Goal: Task Accomplishment & Management: Manage account settings

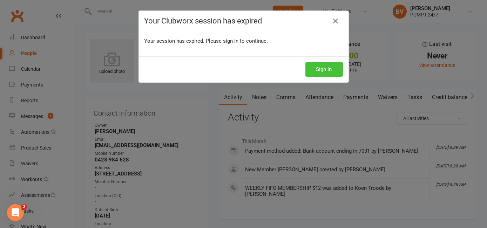
click at [332, 64] on button "Sign In" at bounding box center [324, 69] width 38 height 15
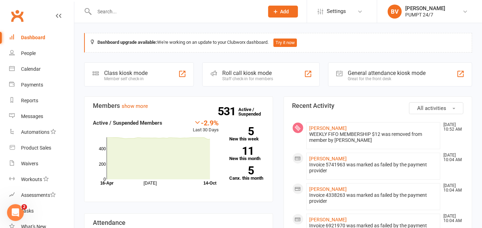
click at [139, 12] on input "text" at bounding box center [175, 12] width 167 height 10
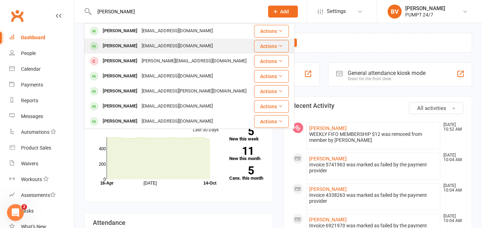
type input "[PERSON_NAME]"
click at [129, 45] on div "[PERSON_NAME]" at bounding box center [120, 46] width 39 height 10
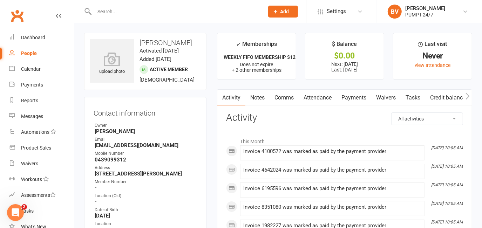
click at [359, 97] on link "Payments" at bounding box center [354, 98] width 35 height 16
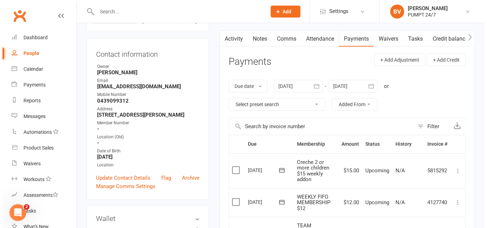
scroll to position [63, 0]
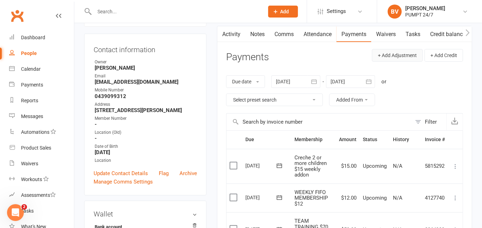
click at [391, 55] on button "+ Add Adjustment" at bounding box center [397, 55] width 51 height 13
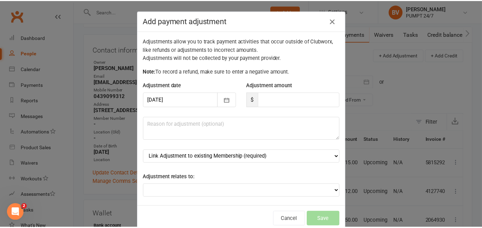
scroll to position [6, 0]
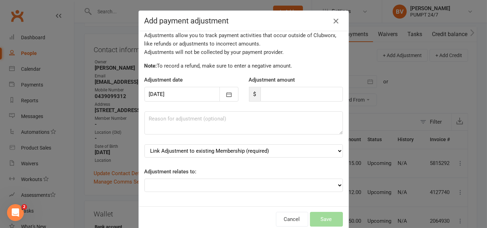
click at [337, 16] on button "button" at bounding box center [335, 20] width 11 height 11
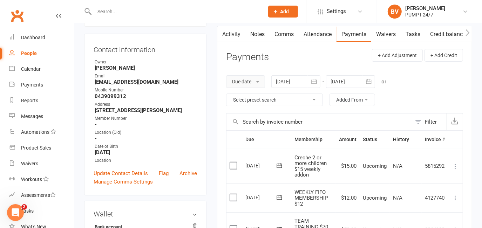
click at [256, 84] on button "Due date" at bounding box center [245, 81] width 39 height 13
click at [237, 56] on h3 "Payments" at bounding box center [247, 57] width 43 height 11
click at [286, 98] on select "Select preset search All failures All skipped payments All pending payments Suc…" at bounding box center [275, 100] width 96 height 12
click at [424, 98] on div "Due date Due date Date paid Date failed Date settled [DATE] [DATE] Sun Mon Tue …" at bounding box center [344, 90] width 237 height 45
click at [357, 99] on button "Added From" at bounding box center [352, 100] width 46 height 13
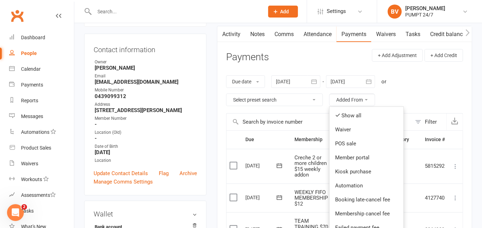
click at [413, 93] on div "Due date Due date Date paid Date failed Date settled [DATE] [DATE] Sun Mon Tue …" at bounding box center [344, 90] width 237 height 45
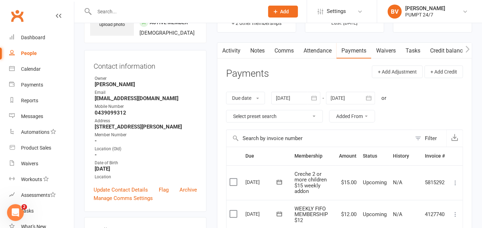
scroll to position [32, 0]
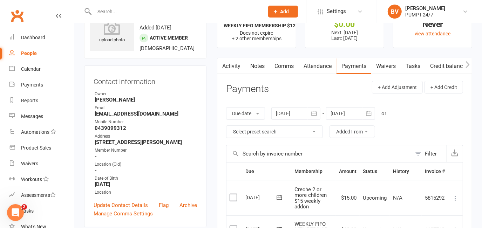
click at [467, 64] on icon "button" at bounding box center [468, 64] width 4 height 7
click at [396, 66] on link "Waivers" at bounding box center [385, 66] width 29 height 16
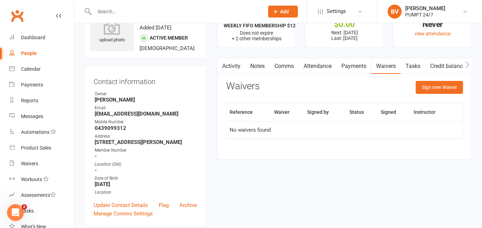
click at [355, 63] on link "Payments" at bounding box center [354, 66] width 35 height 16
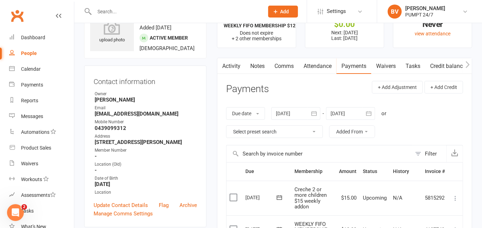
scroll to position [63, 0]
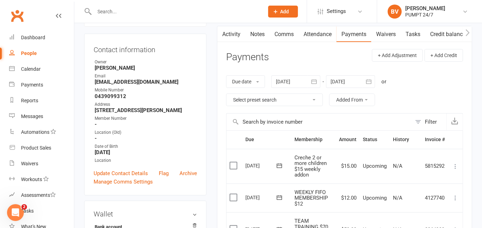
click at [316, 101] on select "Select preset search All failures All skipped payments All pending payments Suc…" at bounding box center [275, 100] width 96 height 12
click at [430, 95] on div "Due date Due date Date paid Date failed Date settled [DATE] [DATE] Sun Mon Tue …" at bounding box center [344, 90] width 237 height 45
click at [294, 81] on div at bounding box center [295, 81] width 49 height 13
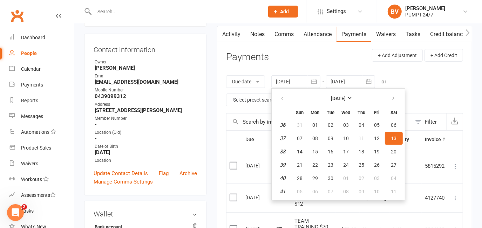
click at [425, 87] on div "Due date Due date Date paid Date failed Date settled [DATE] [DATE] Sun Mon Tue …" at bounding box center [344, 90] width 237 height 45
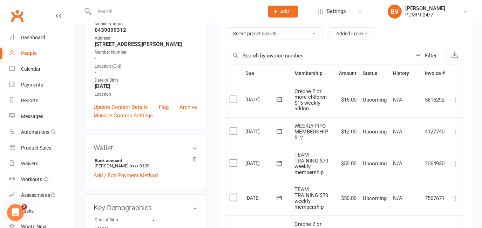
scroll to position [159, 0]
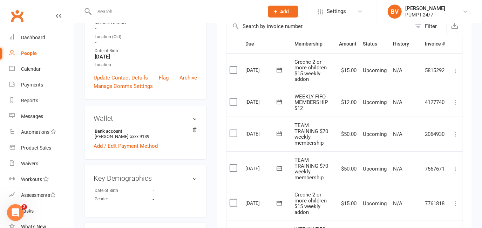
click at [234, 69] on label at bounding box center [234, 70] width 9 height 7
click at [234, 67] on input "checkbox" at bounding box center [232, 67] width 5 height 0
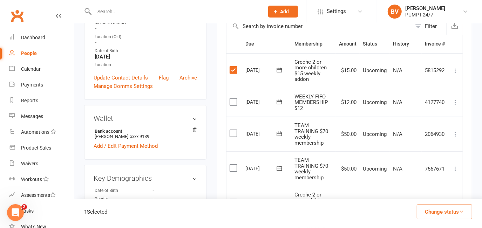
click at [234, 100] on label at bounding box center [234, 102] width 9 height 7
click at [234, 99] on input "checkbox" at bounding box center [232, 99] width 5 height 0
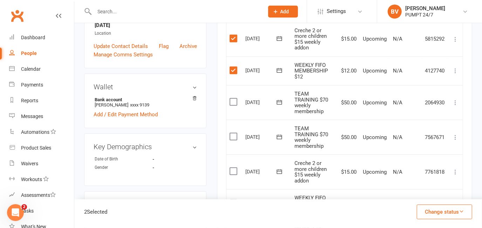
scroll to position [191, 0]
click at [236, 101] on label at bounding box center [234, 101] width 9 height 7
click at [234, 98] on input "checkbox" at bounding box center [232, 98] width 5 height 0
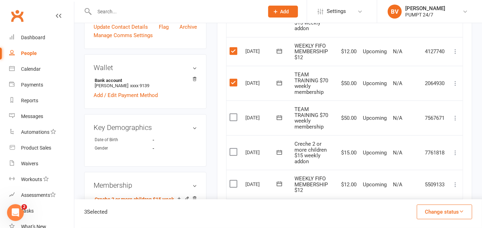
scroll to position [255, 0]
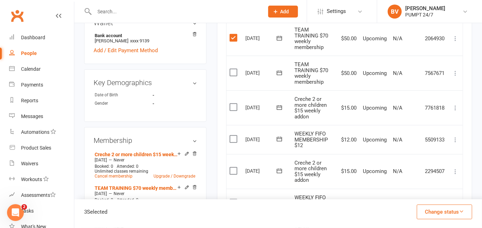
click at [230, 69] on label at bounding box center [234, 72] width 9 height 7
click at [230, 69] on input "checkbox" at bounding box center [232, 69] width 5 height 0
click at [236, 105] on label at bounding box center [234, 107] width 9 height 7
click at [234, 104] on input "checkbox" at bounding box center [232, 104] width 5 height 0
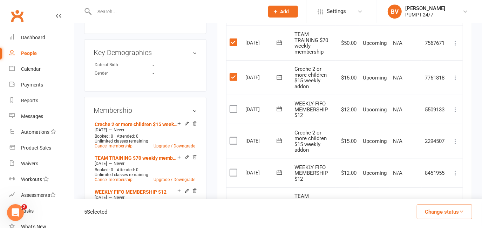
scroll to position [287, 0]
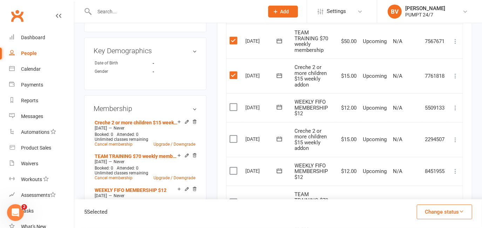
click at [234, 104] on label at bounding box center [234, 107] width 9 height 7
click at [234, 104] on input "checkbox" at bounding box center [232, 104] width 5 height 0
click at [236, 137] on label at bounding box center [234, 139] width 9 height 7
click at [234, 136] on input "checkbox" at bounding box center [232, 136] width 5 height 0
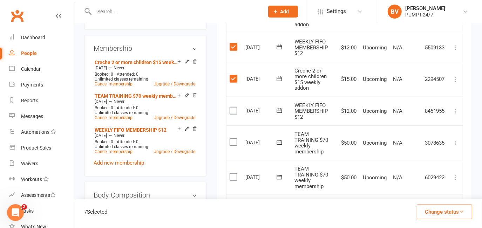
scroll to position [351, 0]
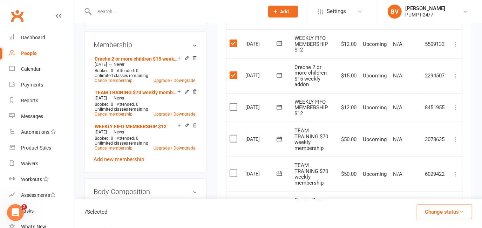
click at [236, 106] on label at bounding box center [234, 107] width 9 height 7
click at [234, 104] on input "checkbox" at bounding box center [232, 104] width 5 height 0
click at [236, 137] on label at bounding box center [234, 138] width 9 height 7
click at [234, 135] on input "checkbox" at bounding box center [232, 135] width 5 height 0
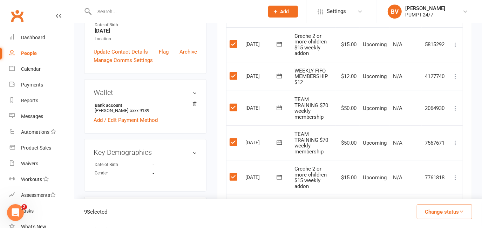
scroll to position [127, 0]
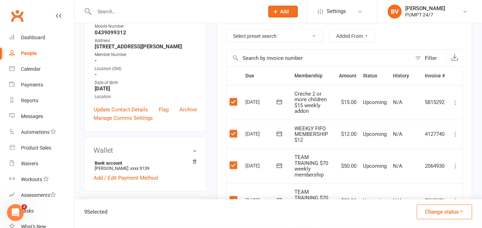
click at [454, 103] on icon at bounding box center [455, 102] width 7 height 7
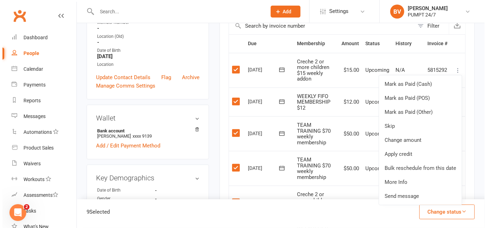
scroll to position [191, 0]
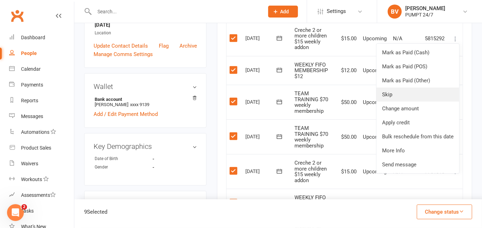
click at [394, 93] on link "Skip" at bounding box center [418, 95] width 83 height 14
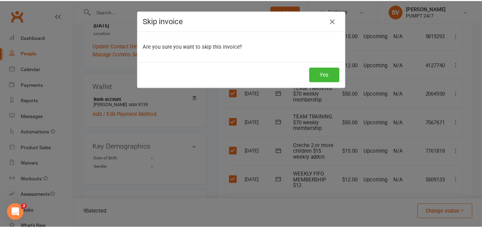
scroll to position [0, 0]
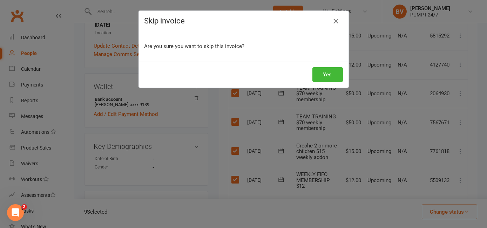
click at [334, 23] on icon "button" at bounding box center [336, 21] width 8 height 8
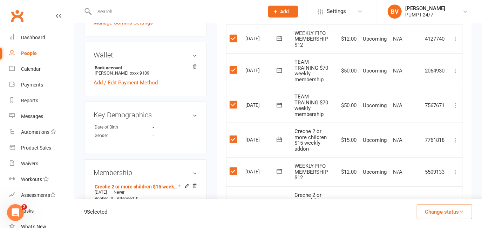
scroll to position [223, 0]
click at [459, 214] on button "Change status" at bounding box center [444, 212] width 55 height 15
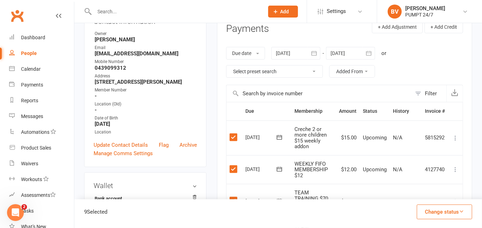
scroll to position [95, 0]
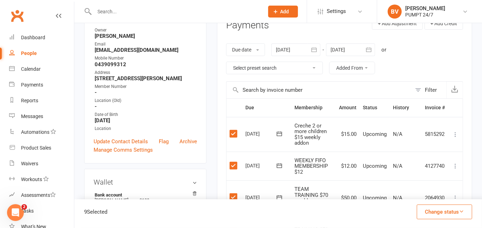
click at [455, 133] on icon at bounding box center [455, 134] width 7 height 7
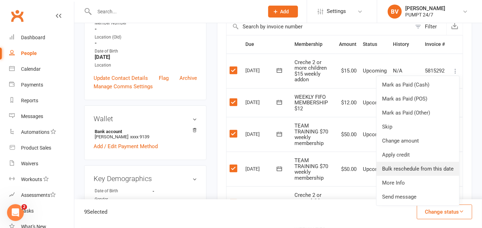
scroll to position [159, 0]
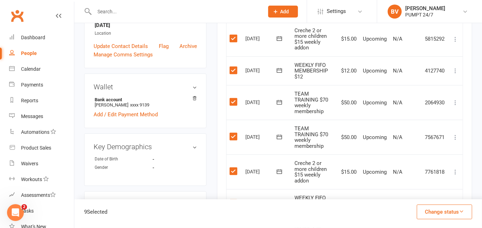
scroll to position [191, 0]
click at [237, 36] on label at bounding box center [234, 38] width 9 height 7
click at [234, 35] on input "checkbox" at bounding box center [232, 35] width 5 height 0
click at [237, 68] on label at bounding box center [234, 70] width 9 height 7
click at [234, 67] on input "checkbox" at bounding box center [232, 67] width 5 height 0
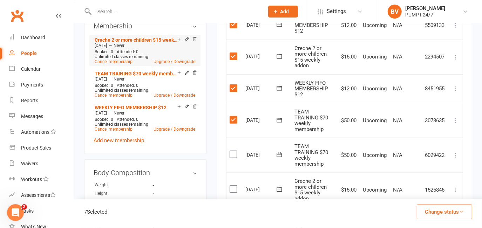
scroll to position [351, 0]
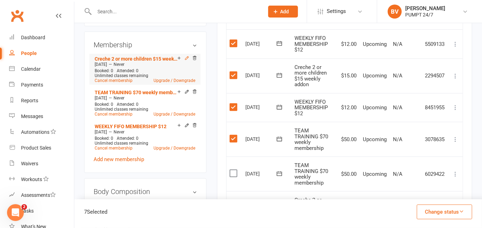
click at [187, 58] on icon at bounding box center [186, 58] width 5 height 5
